Goal: Information Seeking & Learning: Find specific page/section

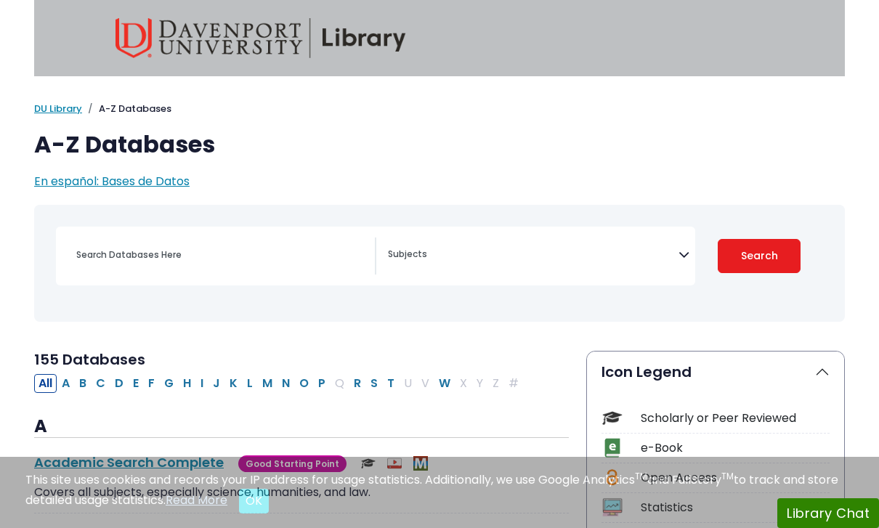
select select "Database Subject Filter"
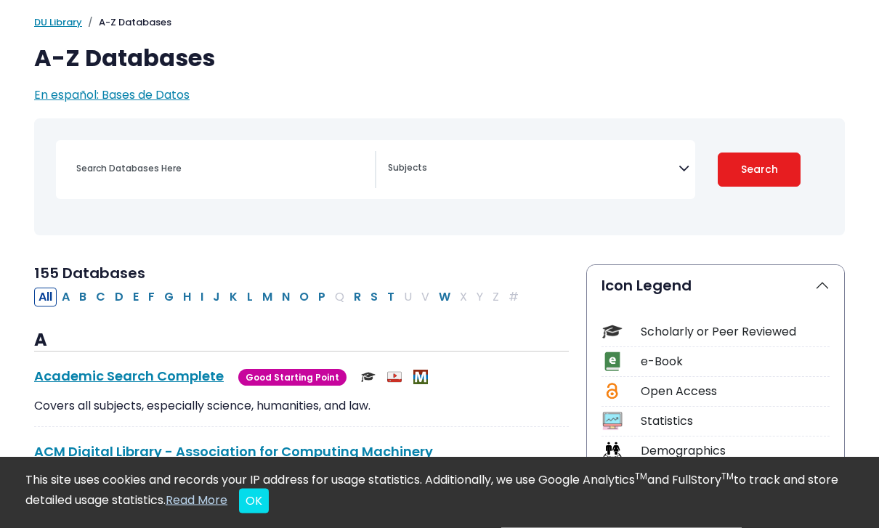
scroll to position [110, 0]
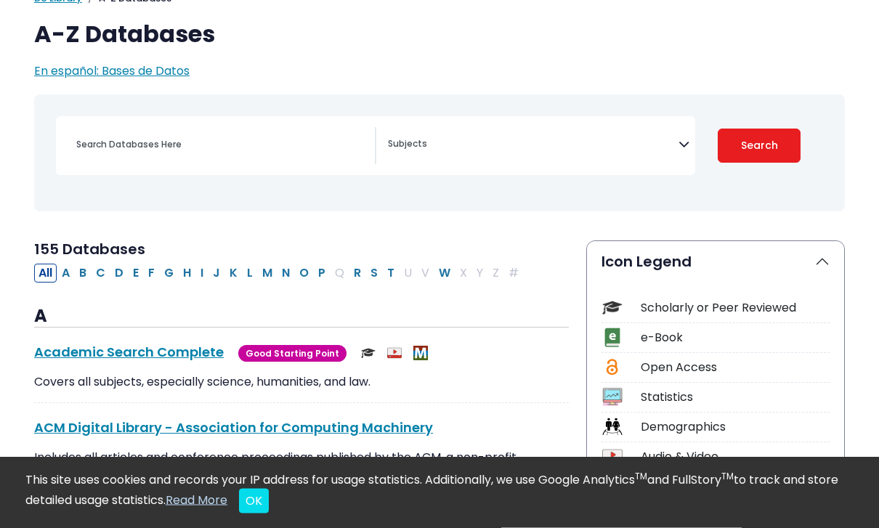
click at [666, 310] on div "Scholarly or Peer Reviewed" at bounding box center [735, 308] width 189 height 17
click at [615, 304] on img at bounding box center [612, 308] width 20 height 20
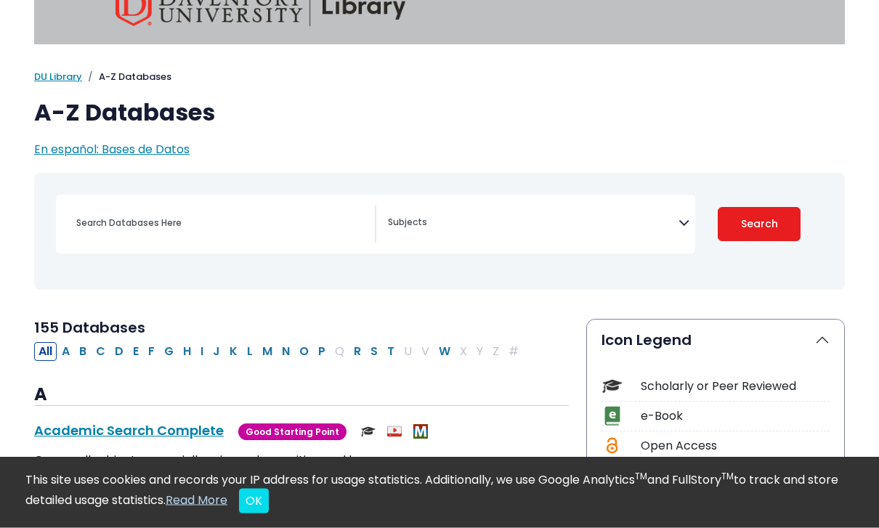
scroll to position [32, 0]
click at [197, 221] on input "Search database by title or keyword" at bounding box center [221, 222] width 307 height 21
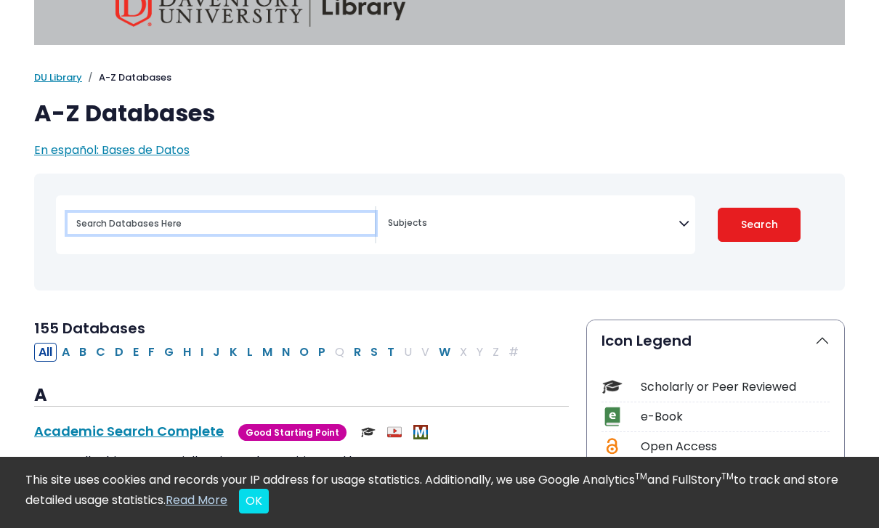
scroll to position [0, 0]
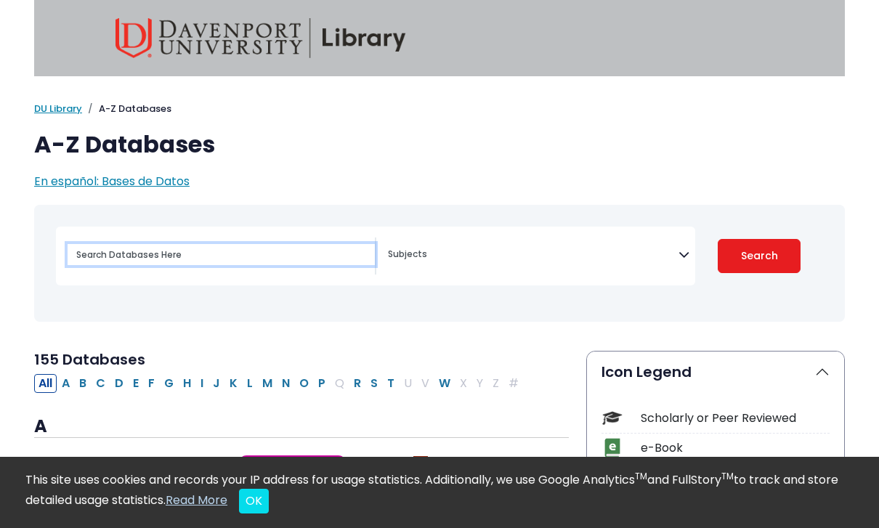
click at [168, 257] on input "Search database by title or keyword" at bounding box center [221, 254] width 307 height 21
type input "S"
type input "SGM minorities"
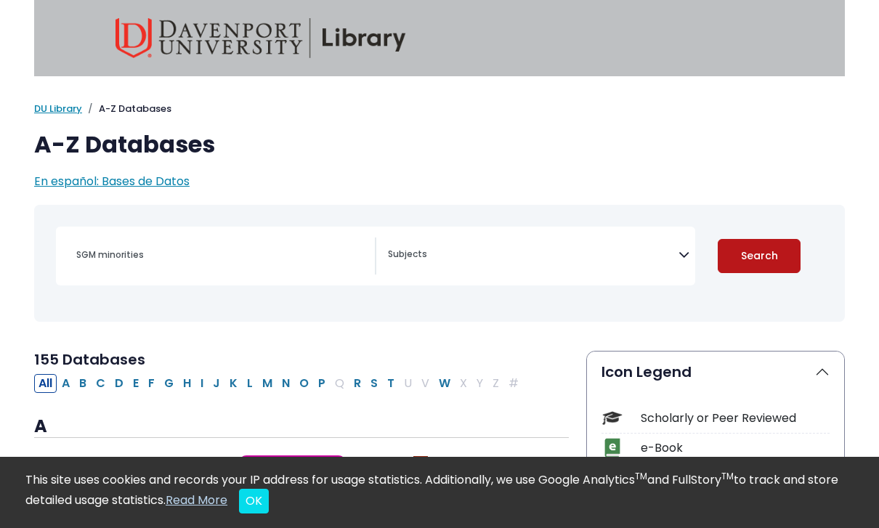
click at [771, 259] on button "Search" at bounding box center [758, 256] width 83 height 34
select select "Database Subject Filter"
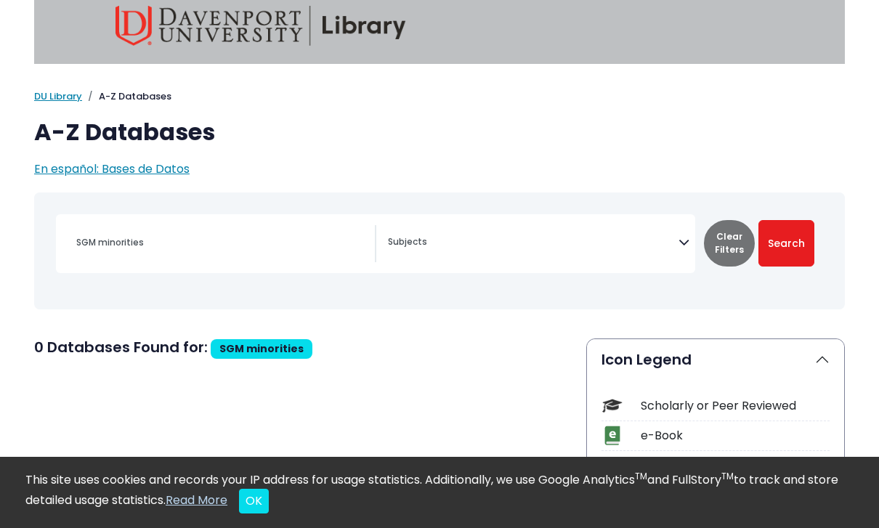
scroll to position [13, 0]
click at [266, 257] on div "SGM minorities" at bounding box center [221, 241] width 307 height 35
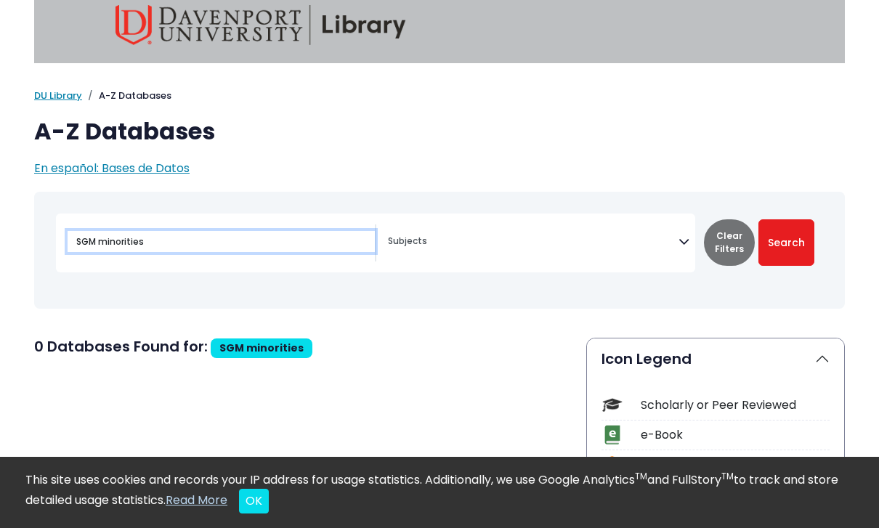
click at [179, 241] on input "SGM minorities" at bounding box center [221, 241] width 307 height 21
drag, startPoint x: 176, startPoint y: 239, endPoint x: 61, endPoint y: 237, distance: 114.7
click at [61, 237] on div "SGM minorities" at bounding box center [216, 242] width 320 height 37
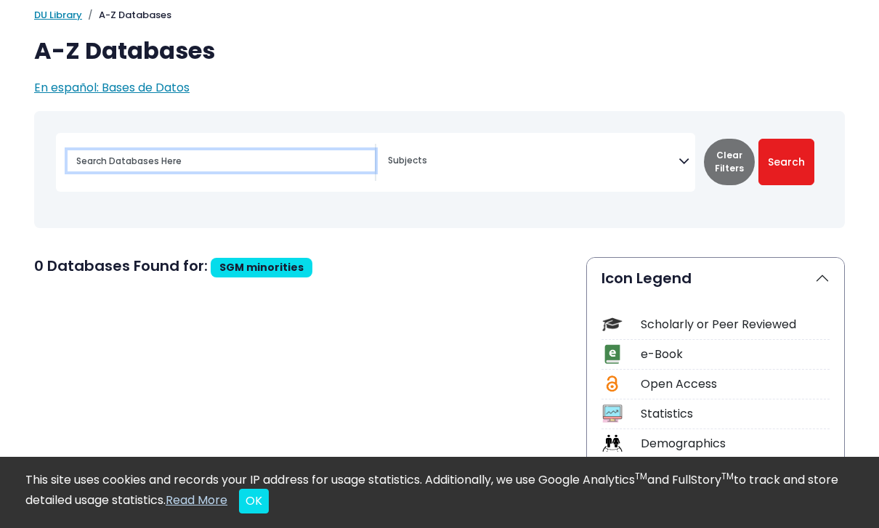
click at [113, 160] on input "Search database by title or keyword" at bounding box center [221, 160] width 307 height 21
type input "Violence [DEMOGRAPHIC_DATA]"
click at [786, 161] on button "Search" at bounding box center [786, 162] width 56 height 46
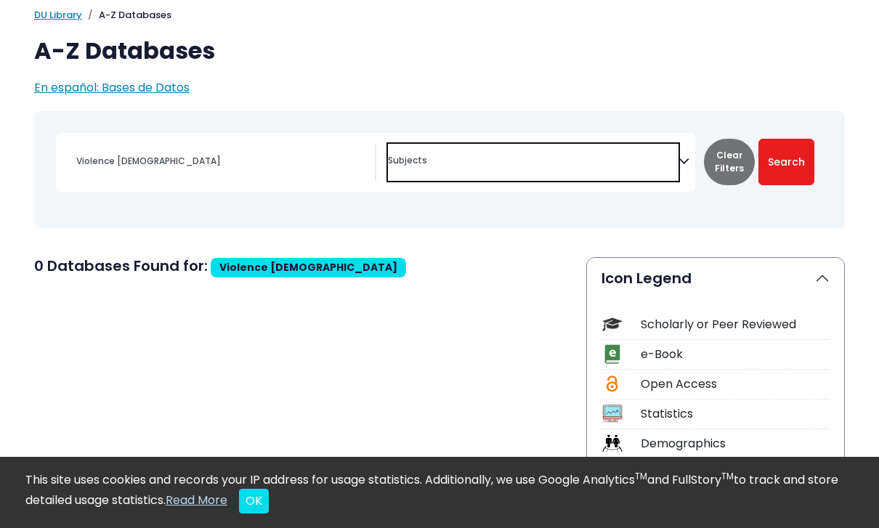
click at [417, 176] on span "Search filters" at bounding box center [533, 162] width 290 height 37
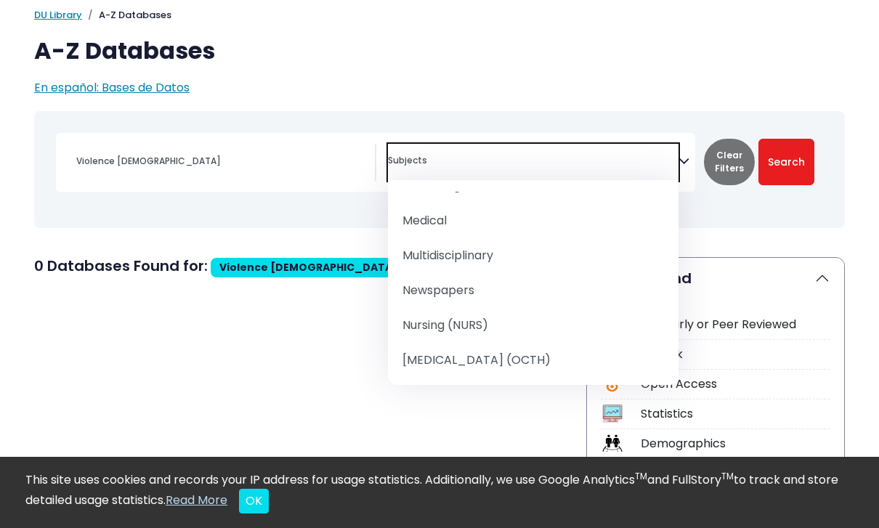
scroll to position [1309, 0]
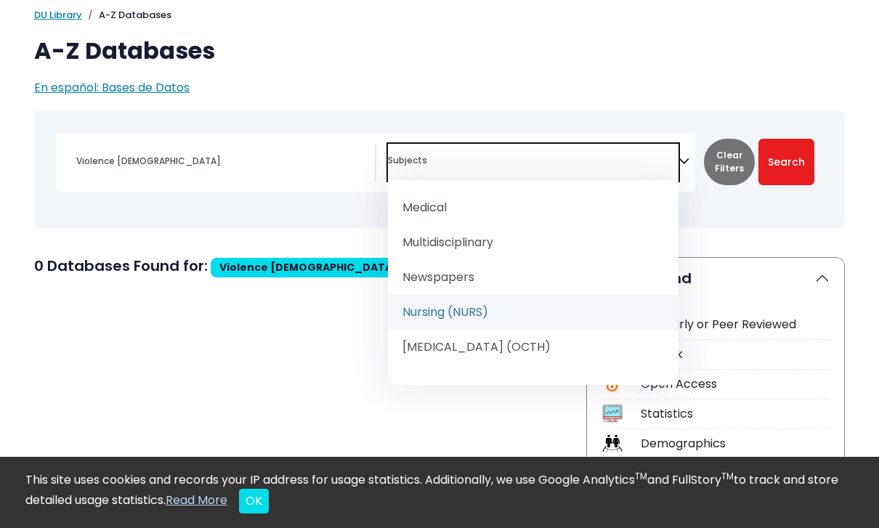
select select "219076"
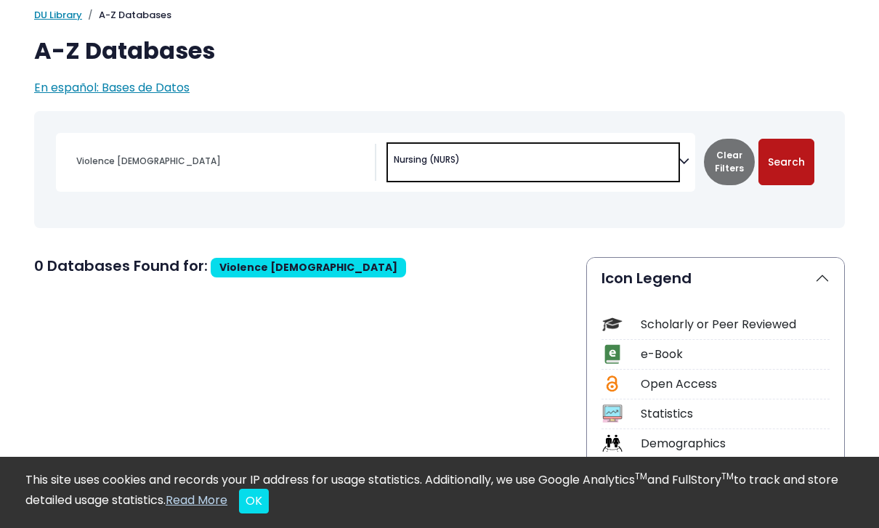
click at [807, 174] on button "Search" at bounding box center [786, 162] width 56 height 46
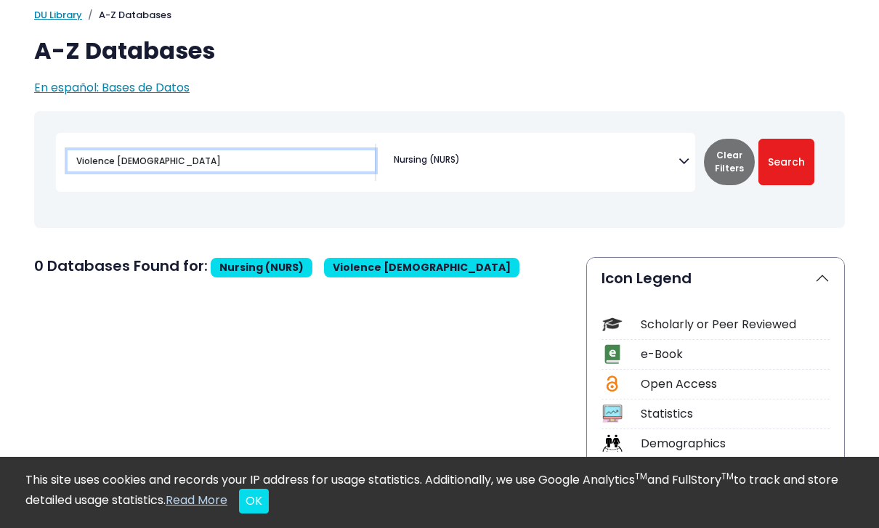
click at [220, 160] on input "Violence [DEMOGRAPHIC_DATA]" at bounding box center [221, 160] width 307 height 21
type input "V"
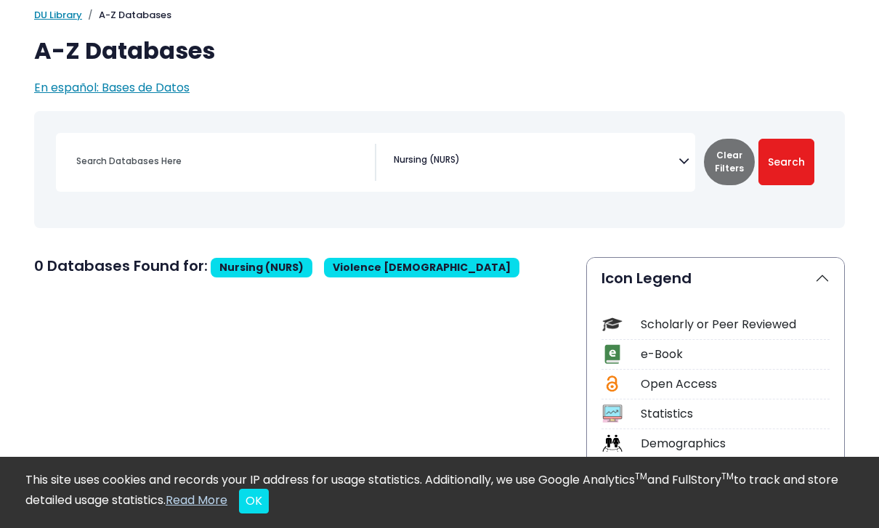
scroll to position [1562, 0]
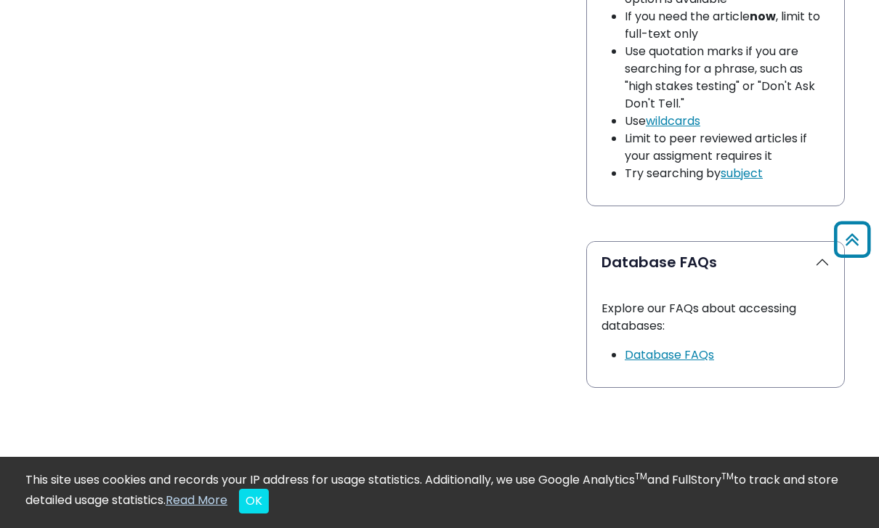
click at [269, 505] on button "OK" at bounding box center [254, 501] width 30 height 25
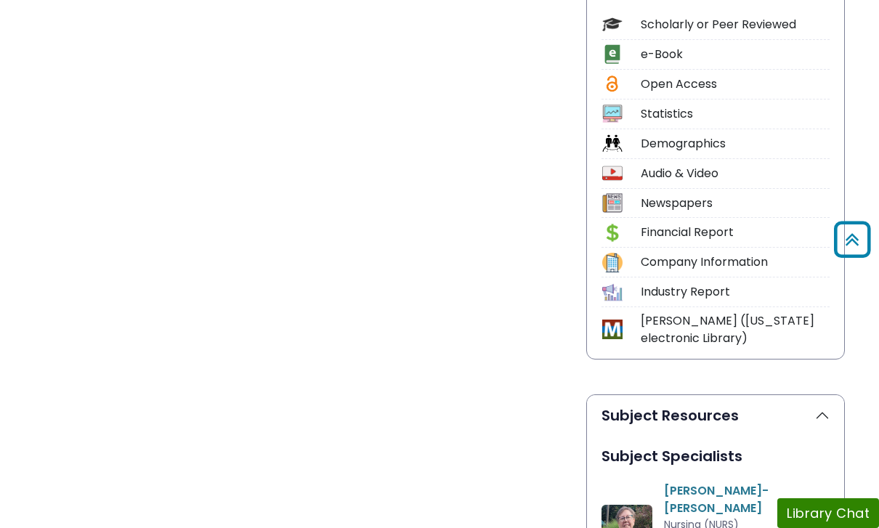
scroll to position [0, 0]
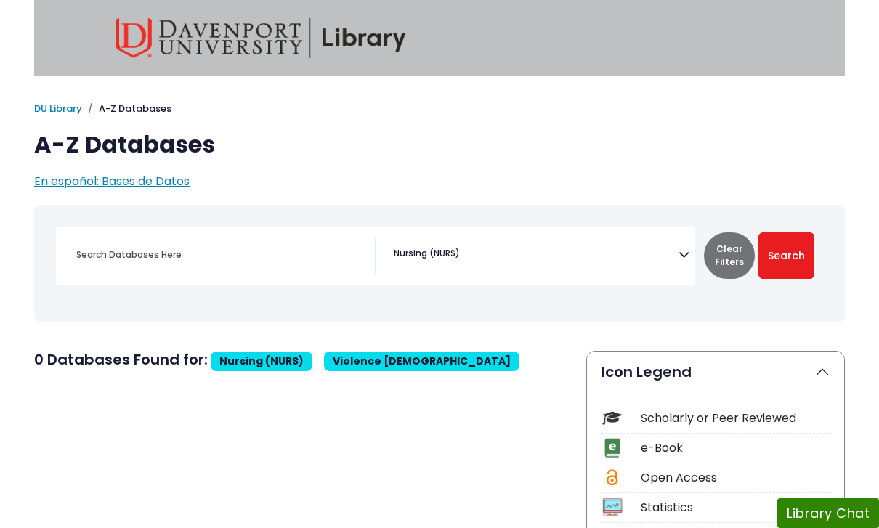
click at [203, 276] on div "[MEDICAL_DATA] Guide Accounting, Finance & Economics (ACCT, FINC & ECON) Advert…" at bounding box center [375, 256] width 639 height 59
click at [191, 259] on input "Search database by title or keyword" at bounding box center [221, 254] width 307 height 21
paste input "Sexual and Gender Minority Considerations"
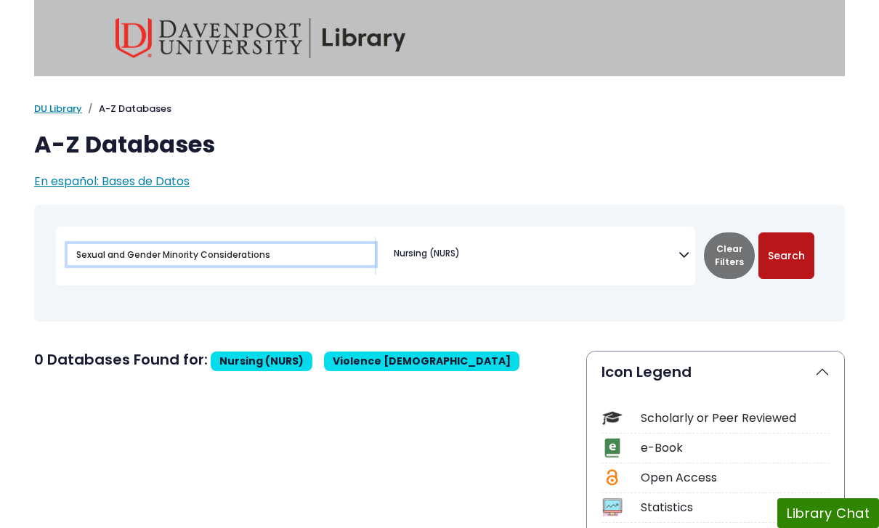
type input "Sexual and Gender Minority Considerations"
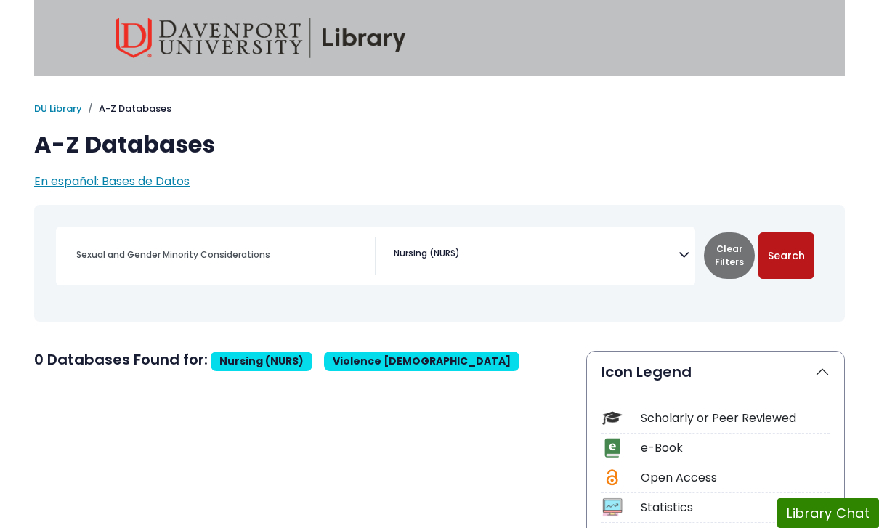
click at [792, 258] on button "Search" at bounding box center [786, 255] width 56 height 46
